Goal: Transaction & Acquisition: Download file/media

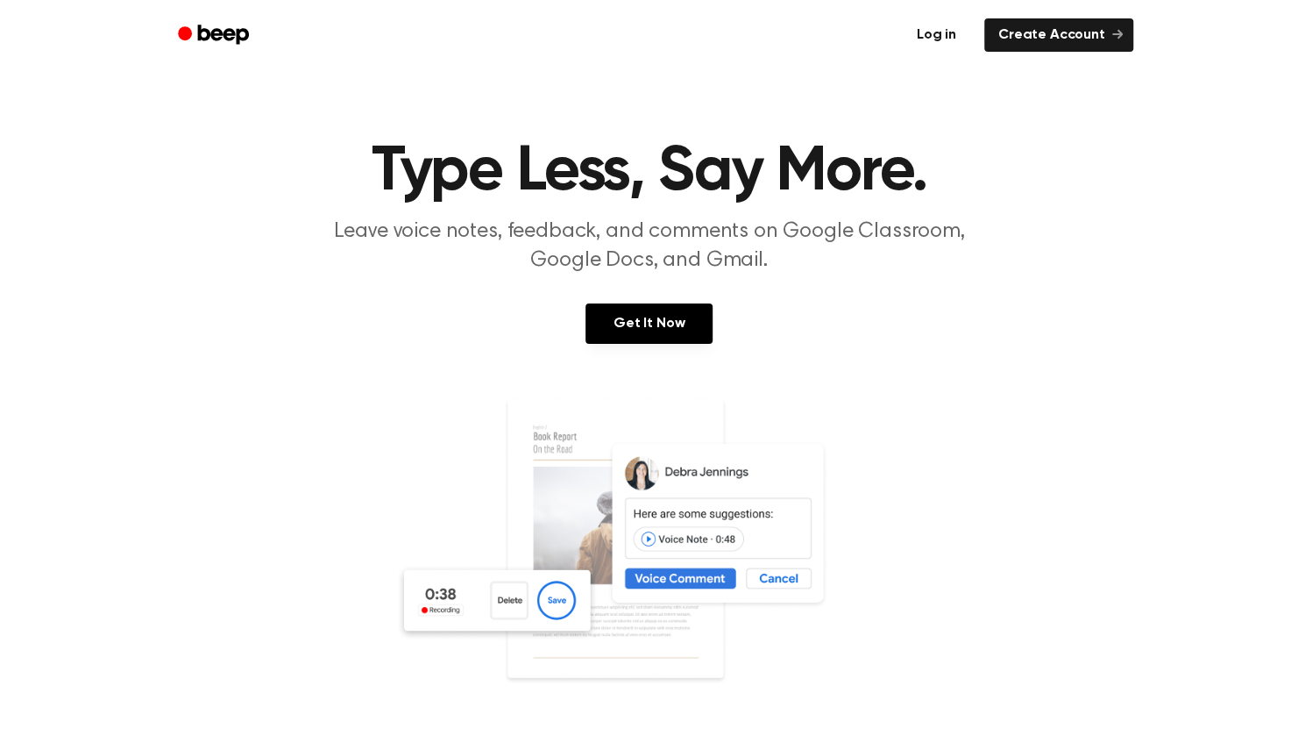
click at [931, 35] on link "Log in" at bounding box center [936, 35] width 75 height 40
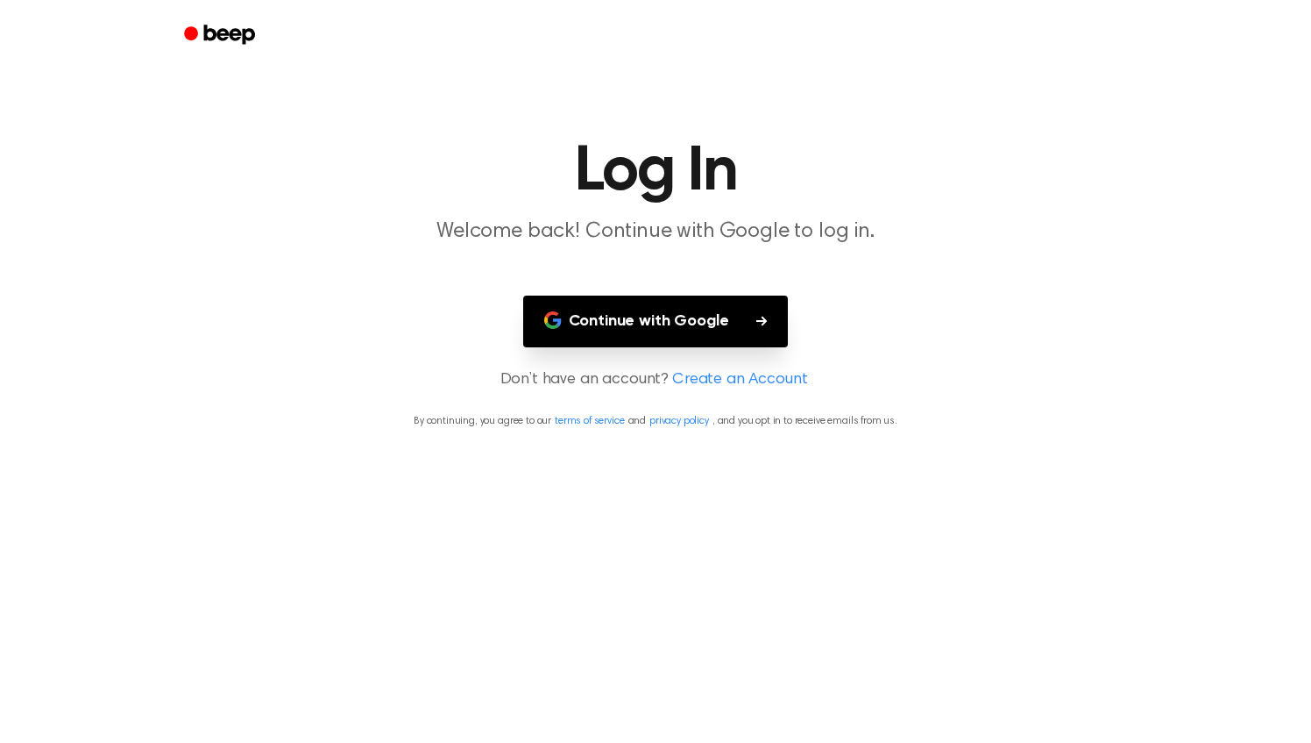
click at [682, 314] on button "Continue with Google" at bounding box center [656, 321] width 266 height 52
click at [669, 299] on button "Continue with Google" at bounding box center [656, 321] width 266 height 52
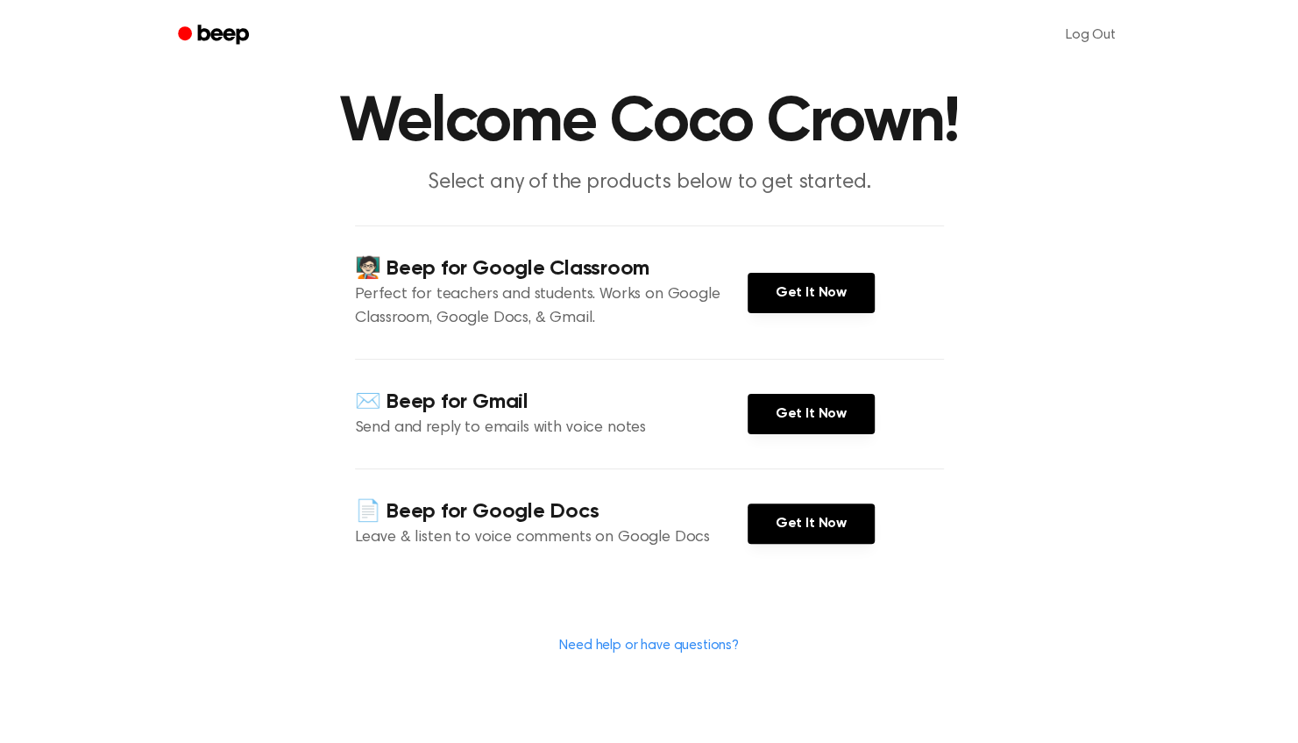
scroll to position [60, 0]
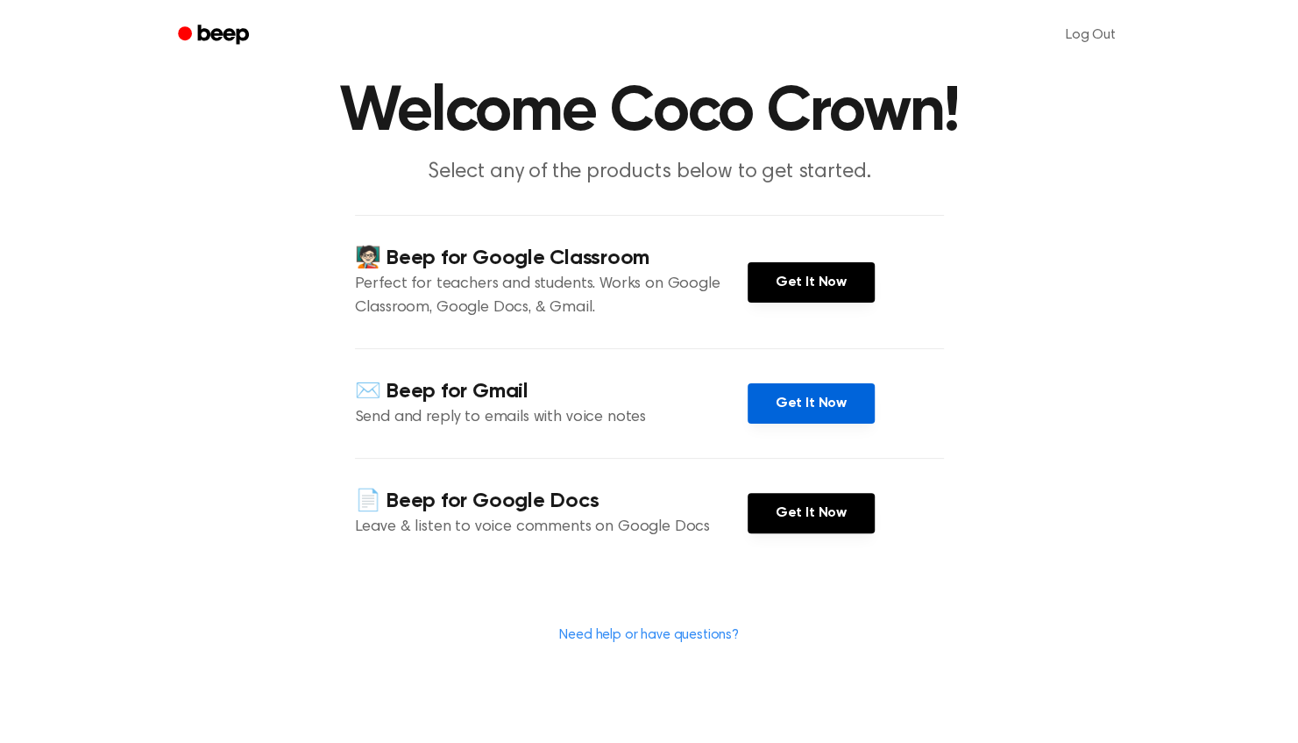
click at [804, 411] on link "Get It Now" at bounding box center [811, 403] width 127 height 40
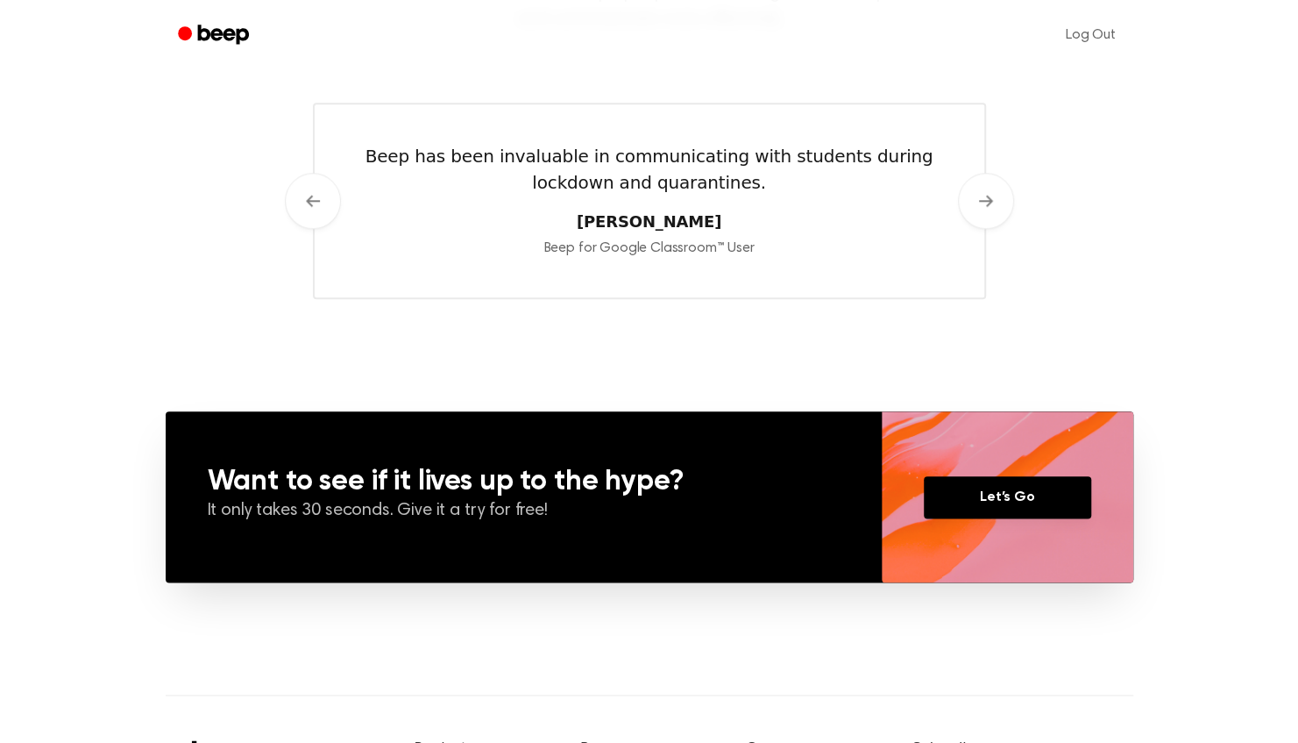
scroll to position [1195, 0]
